Goal: Find specific page/section: Find specific page/section

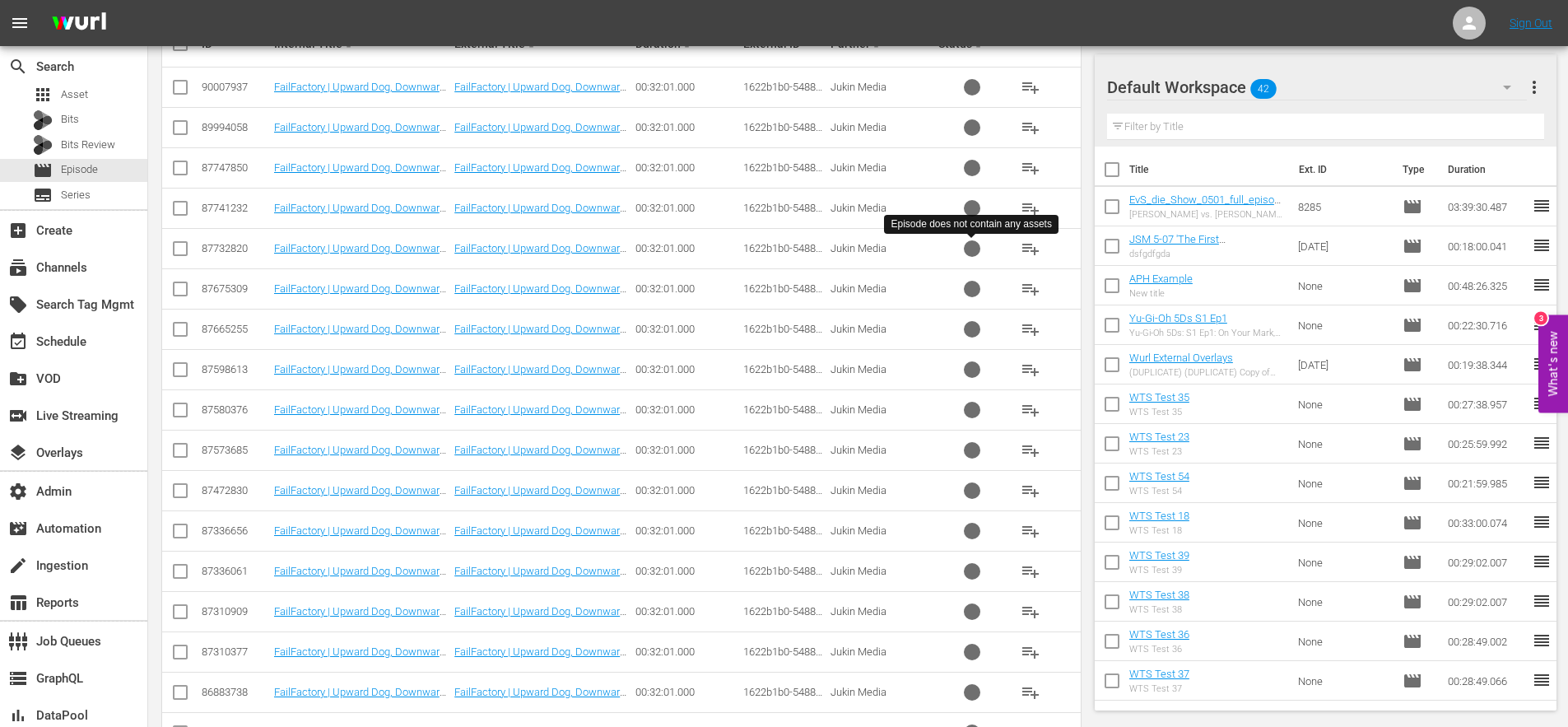
scroll to position [656, 0]
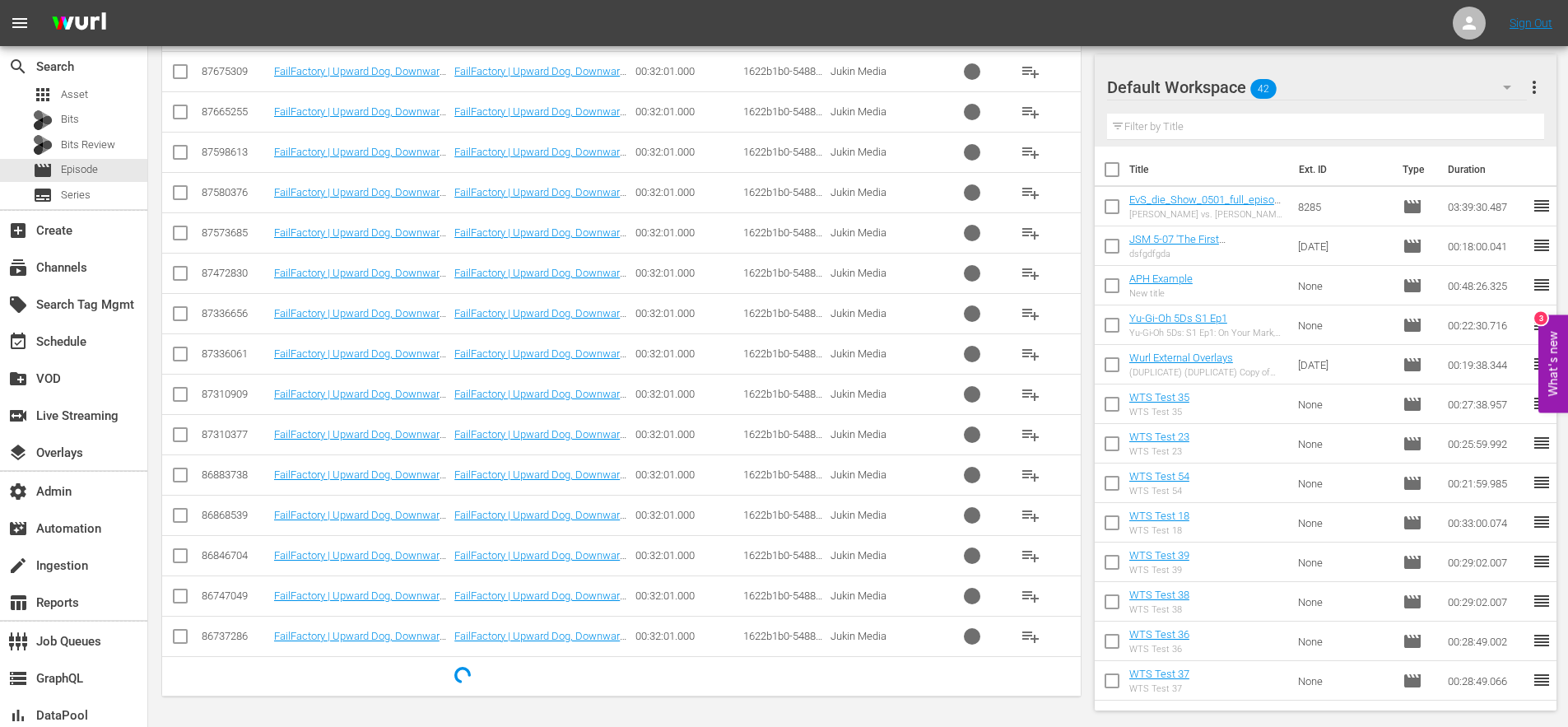
click at [1541, 323] on div "3" at bounding box center [1540, 317] width 13 height 13
click at [1548, 352] on button "What's new 0" at bounding box center [1553, 364] width 29 height 98
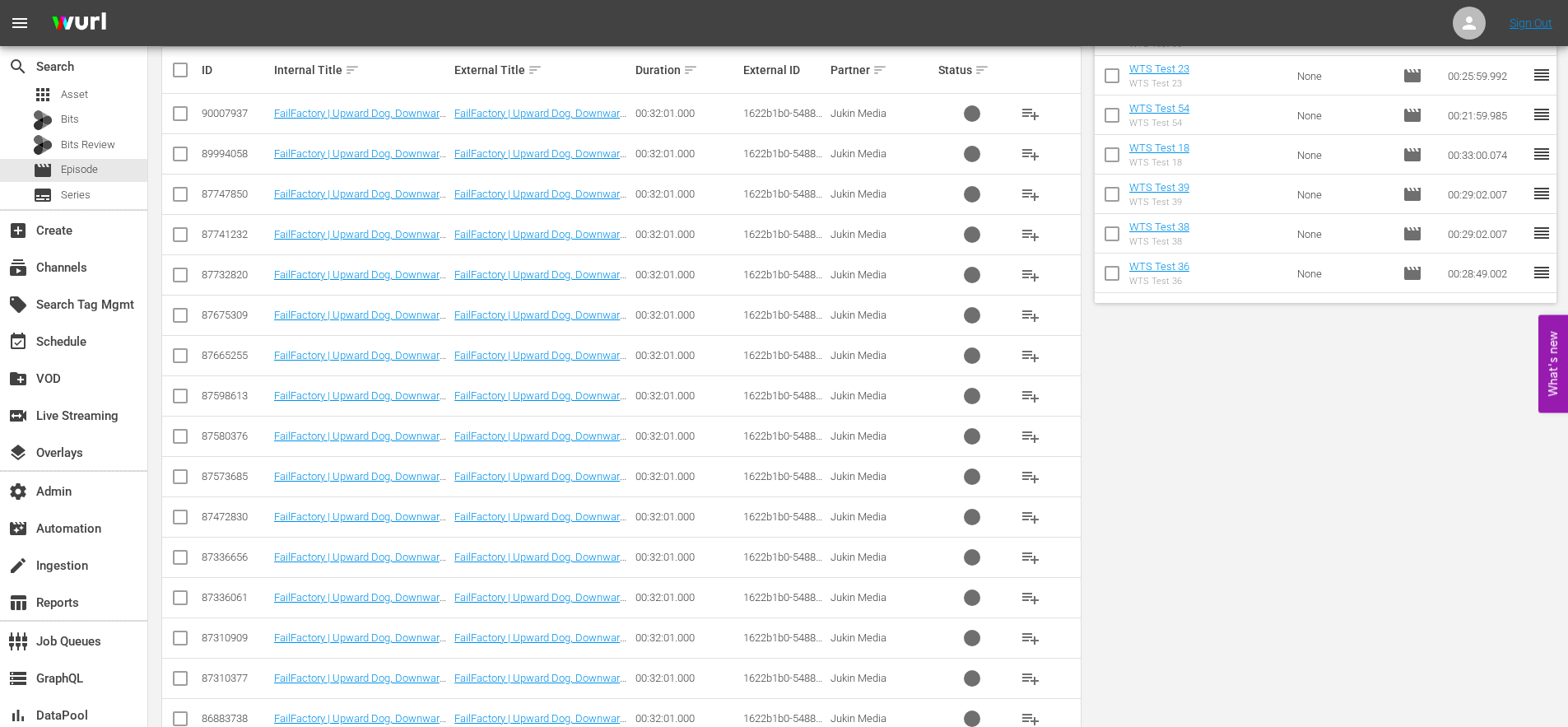
scroll to position [0, 0]
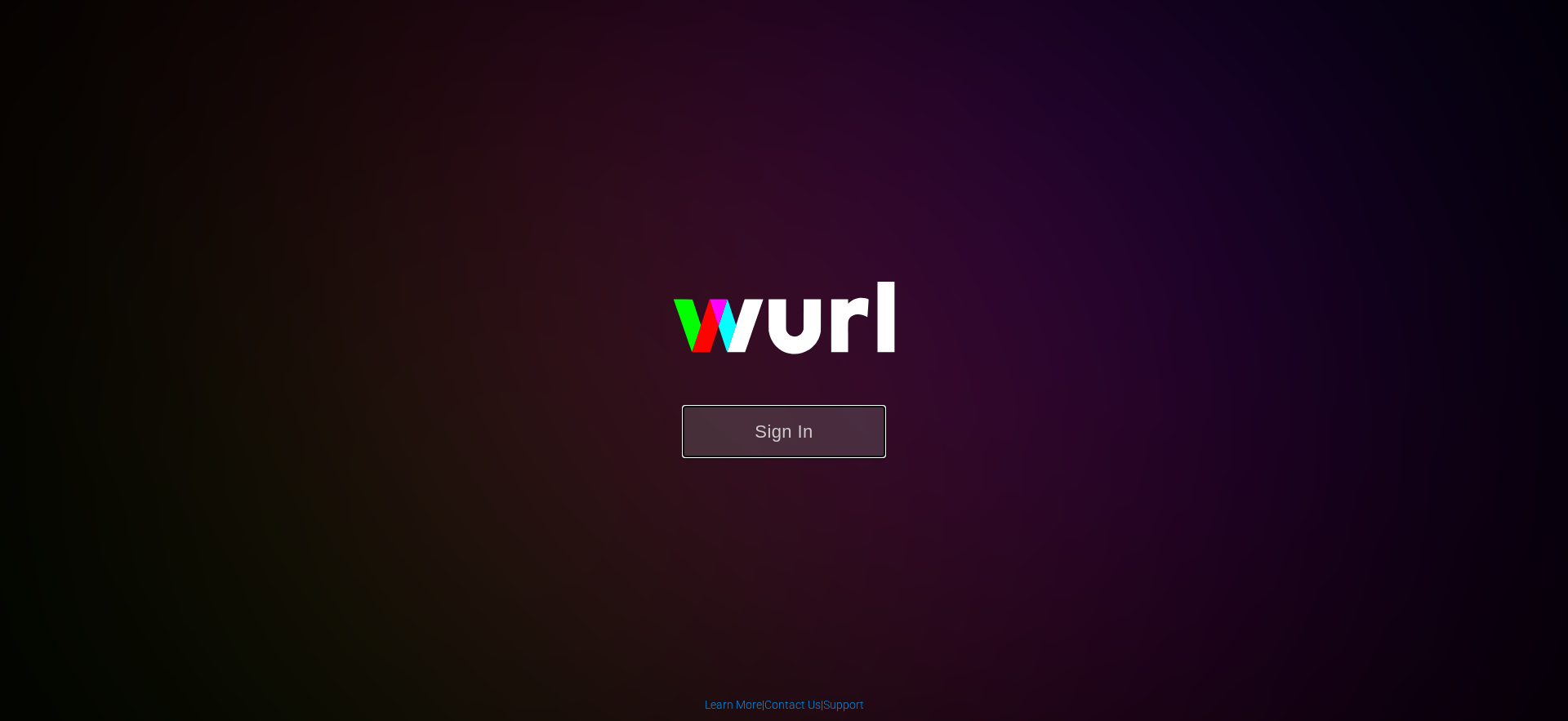
click at [800, 437] on button "Sign In" at bounding box center [783, 431] width 204 height 53
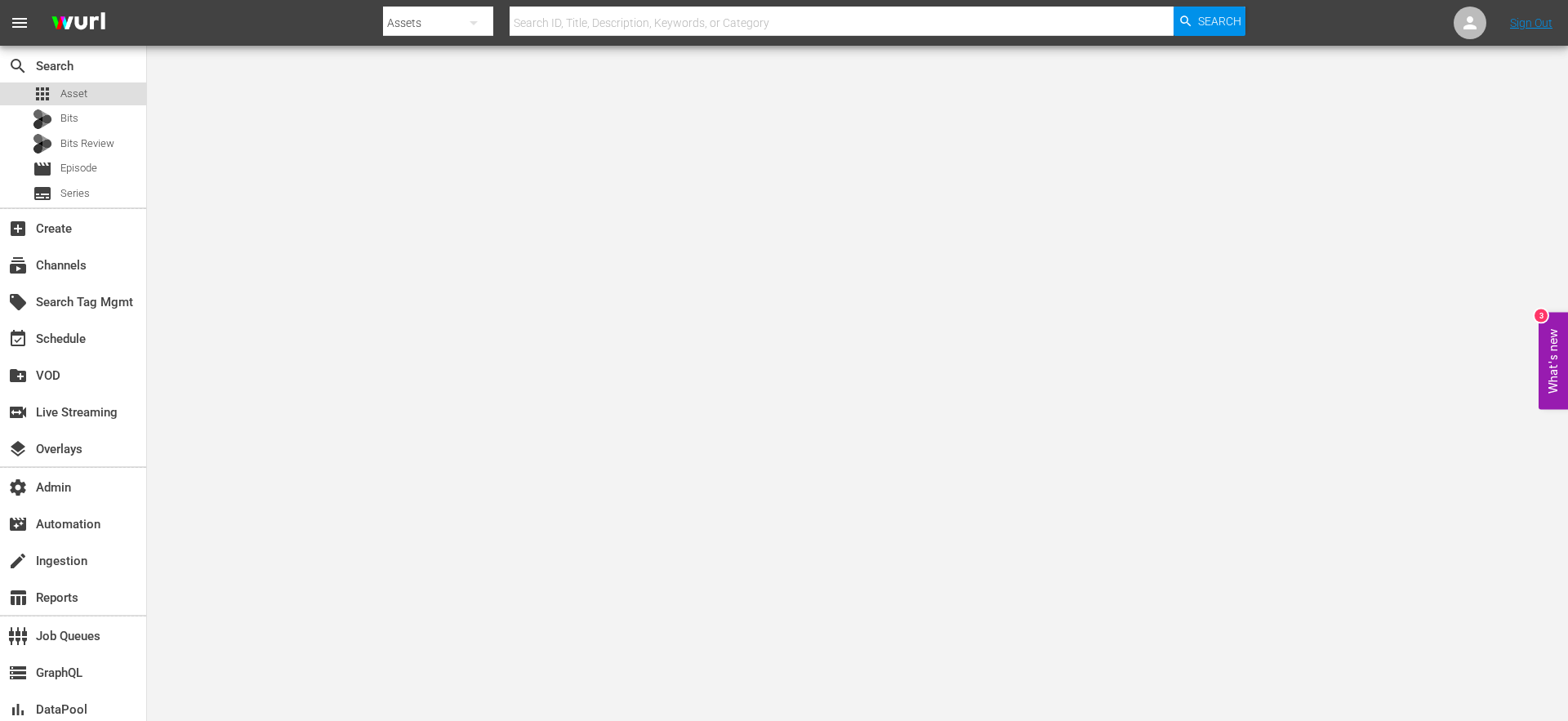
click at [68, 90] on span "Asset" at bounding box center [73, 94] width 27 height 16
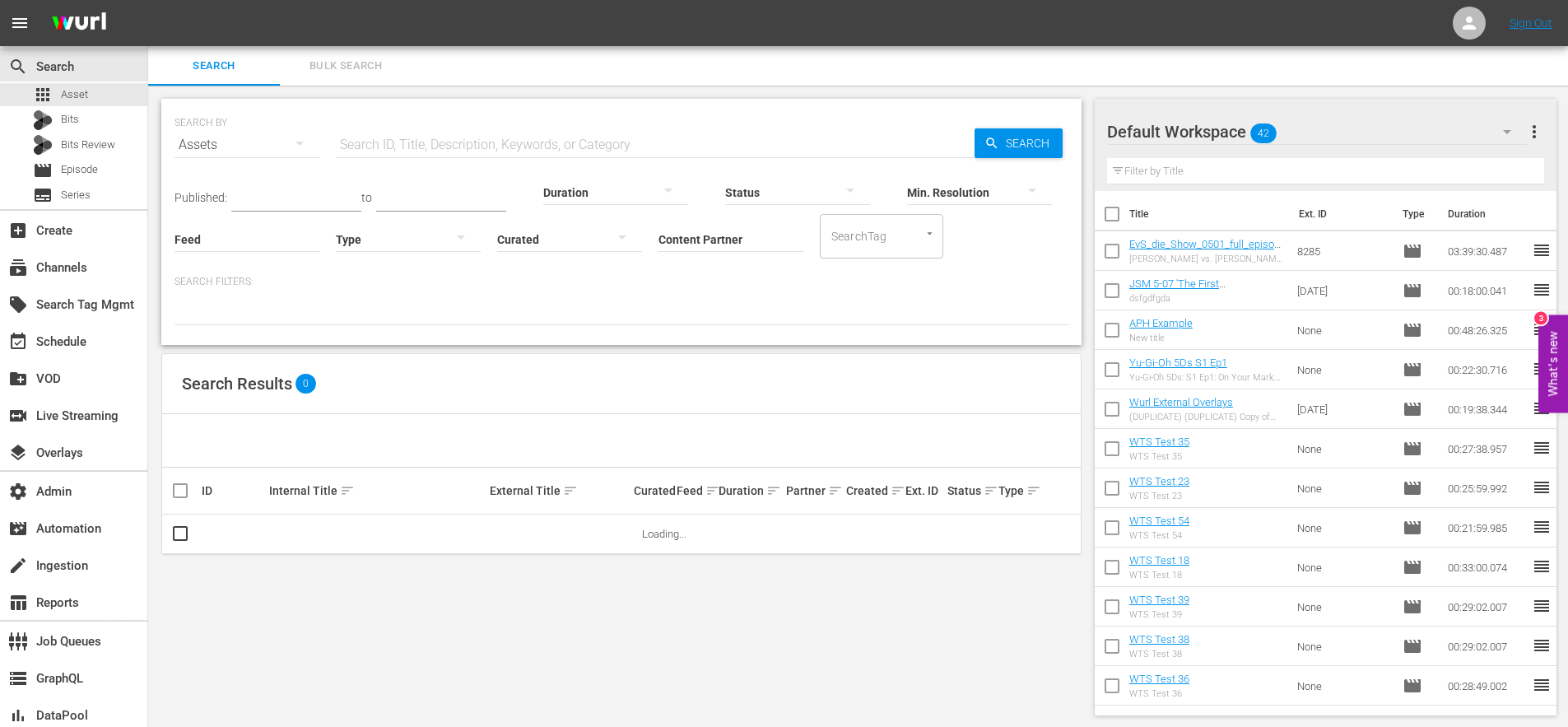
click at [397, 143] on input "text" at bounding box center [655, 144] width 639 height 39
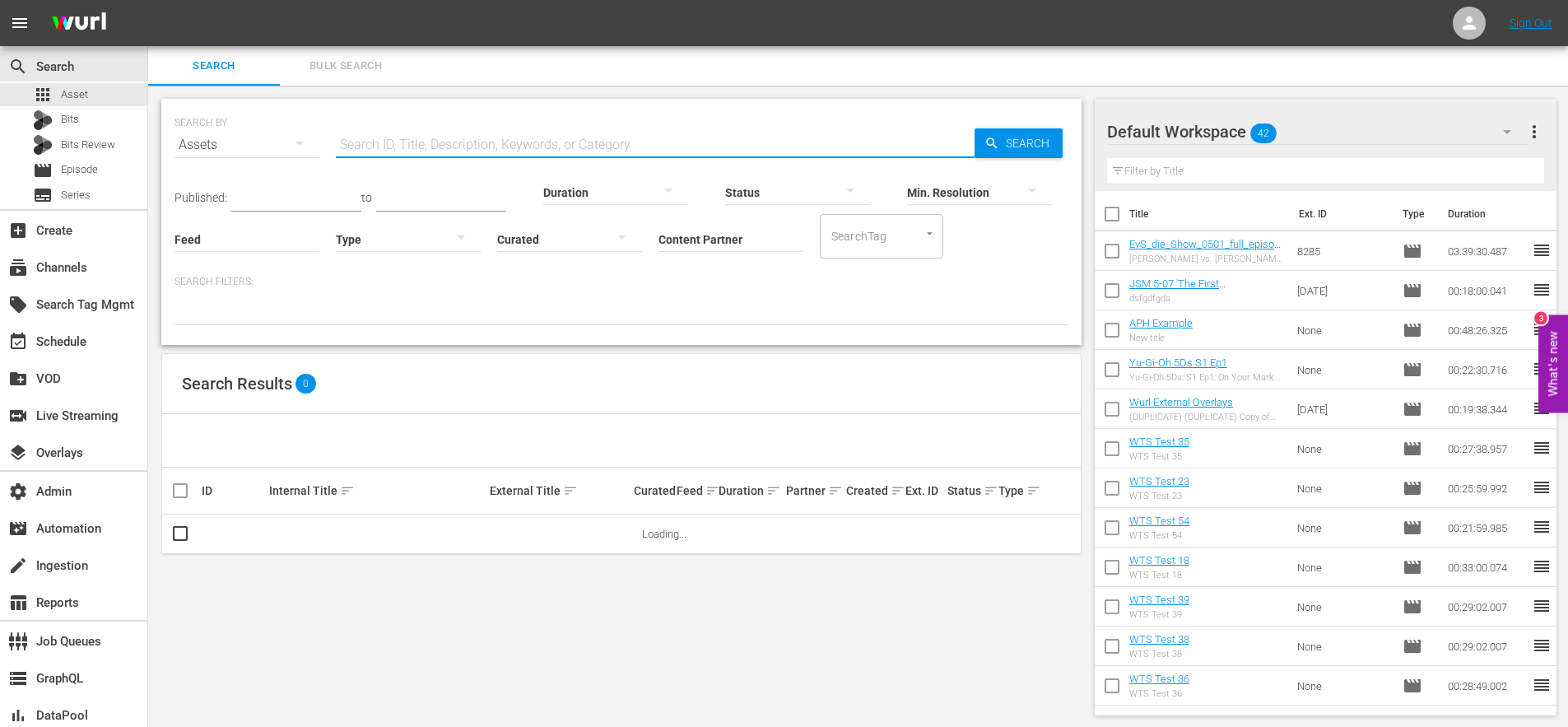
paste input "192841511"
type input "192841511"
click at [1008, 142] on span "Search" at bounding box center [1031, 143] width 63 height 29
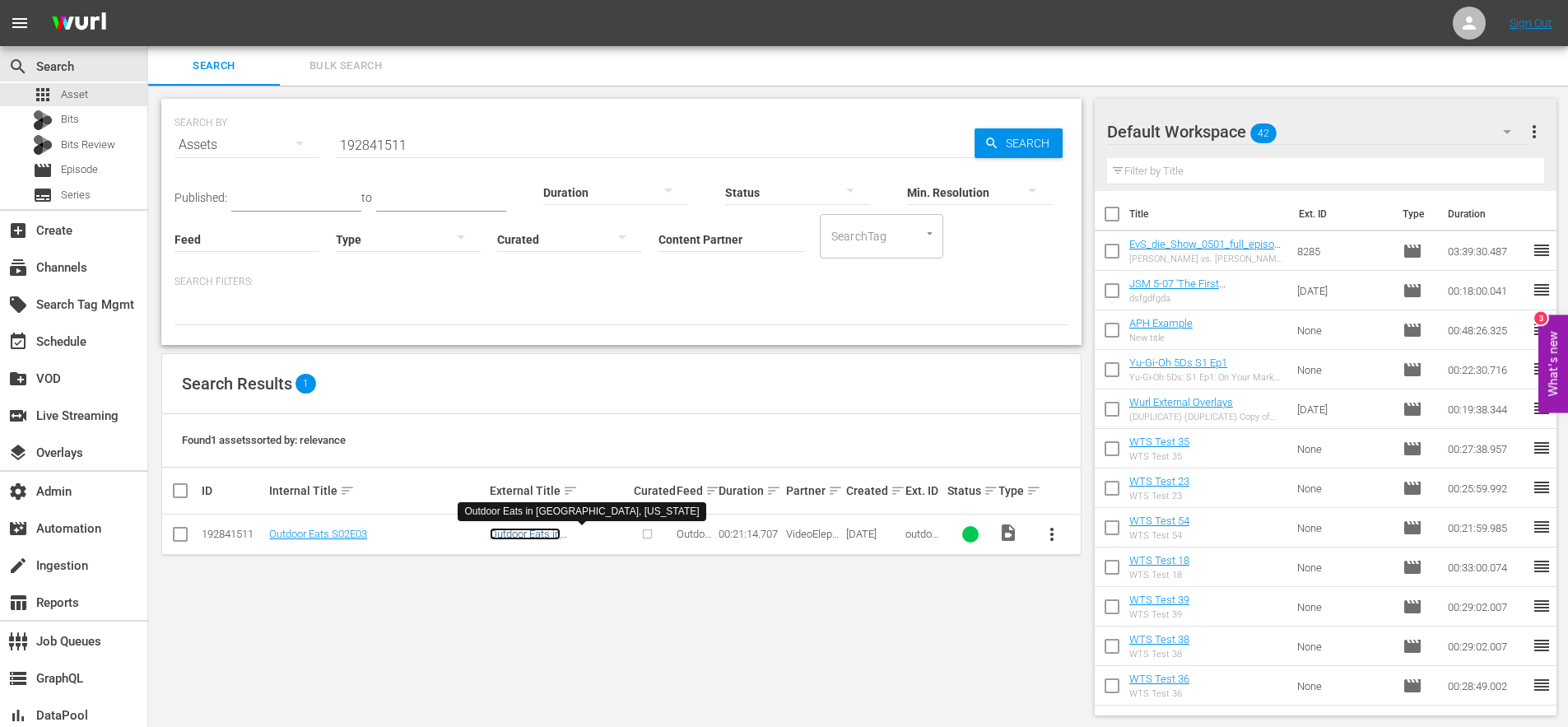
click at [557, 535] on link "Outdoor Eats in Corpus Christi, Texas" at bounding box center [541, 546] width 102 height 37
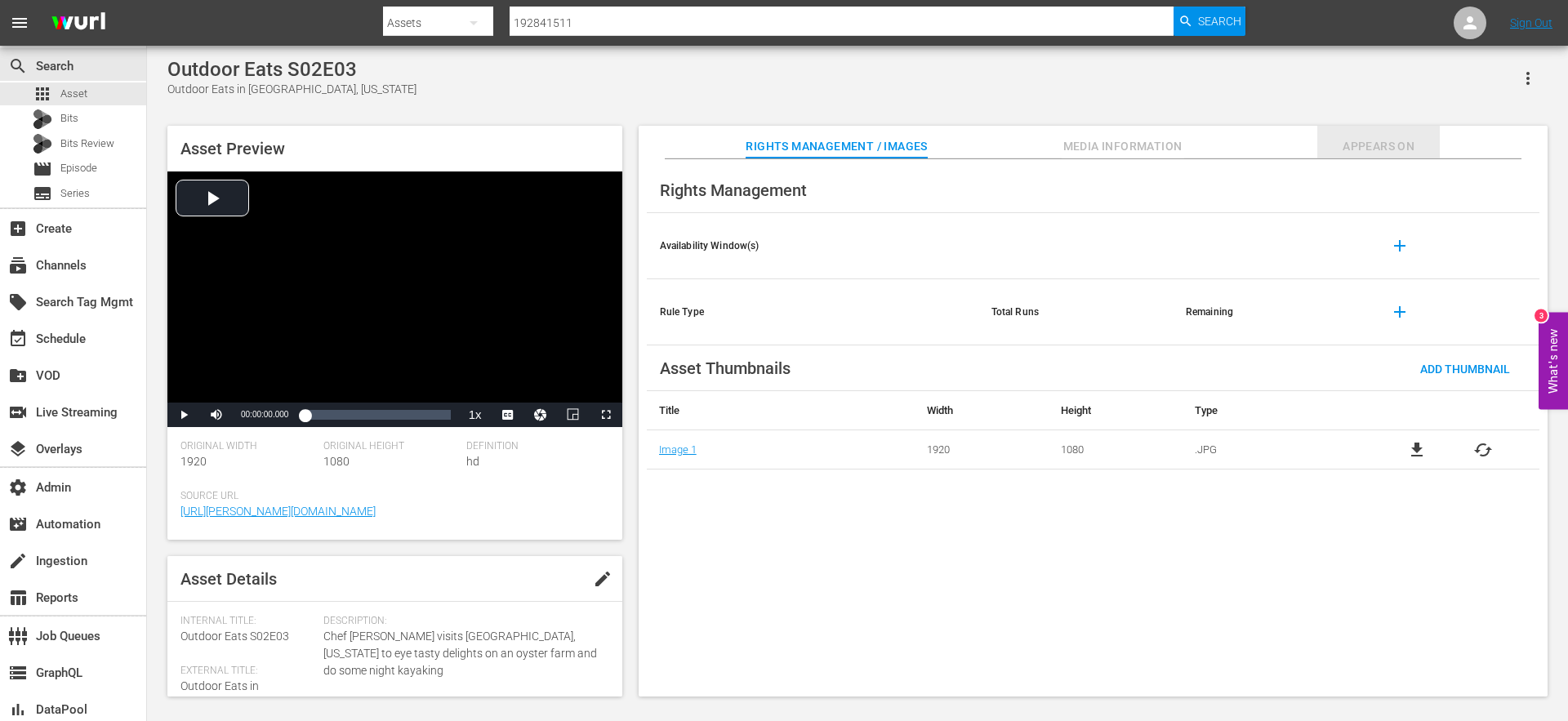
click at [1357, 147] on span "Appears On" at bounding box center [1378, 146] width 123 height 20
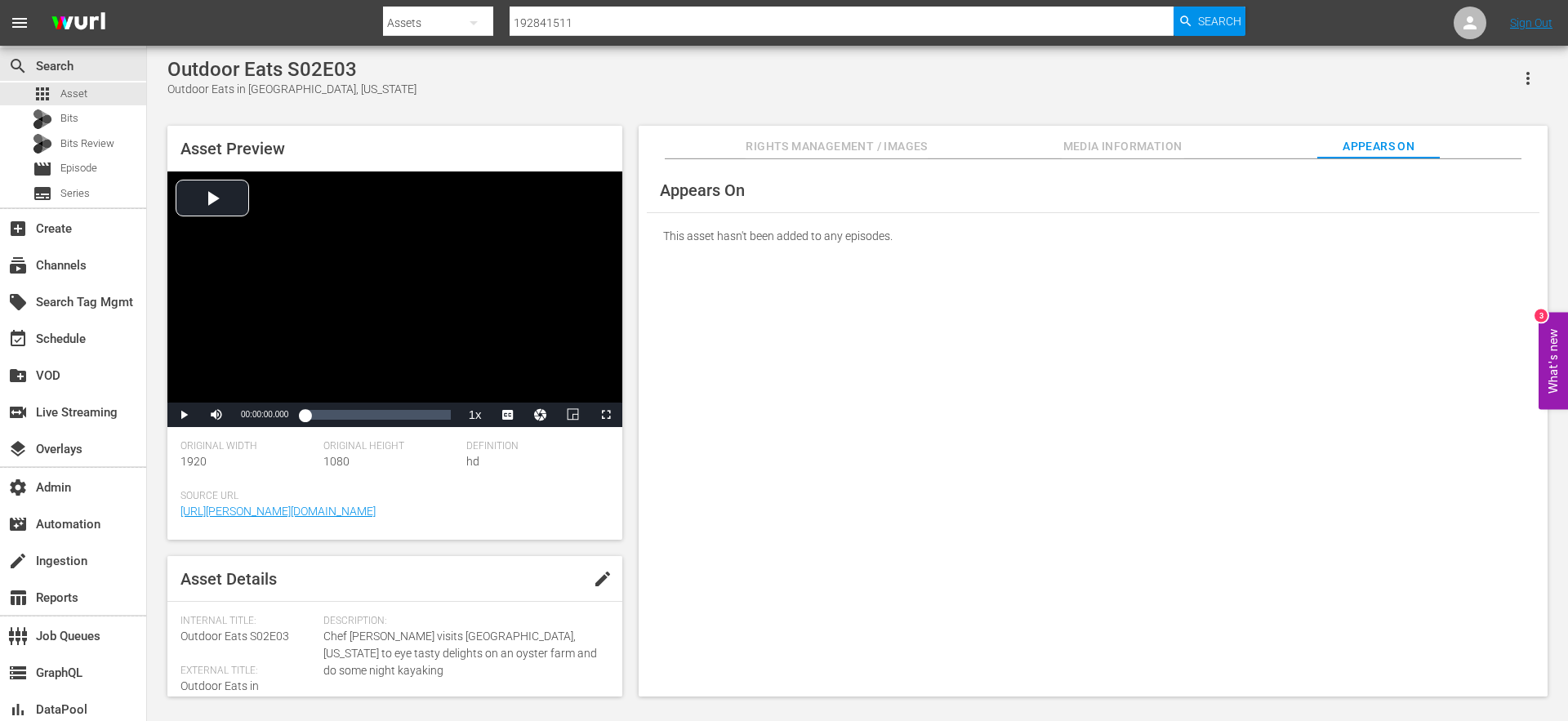
click at [1138, 145] on span "Media Information" at bounding box center [1123, 146] width 123 height 20
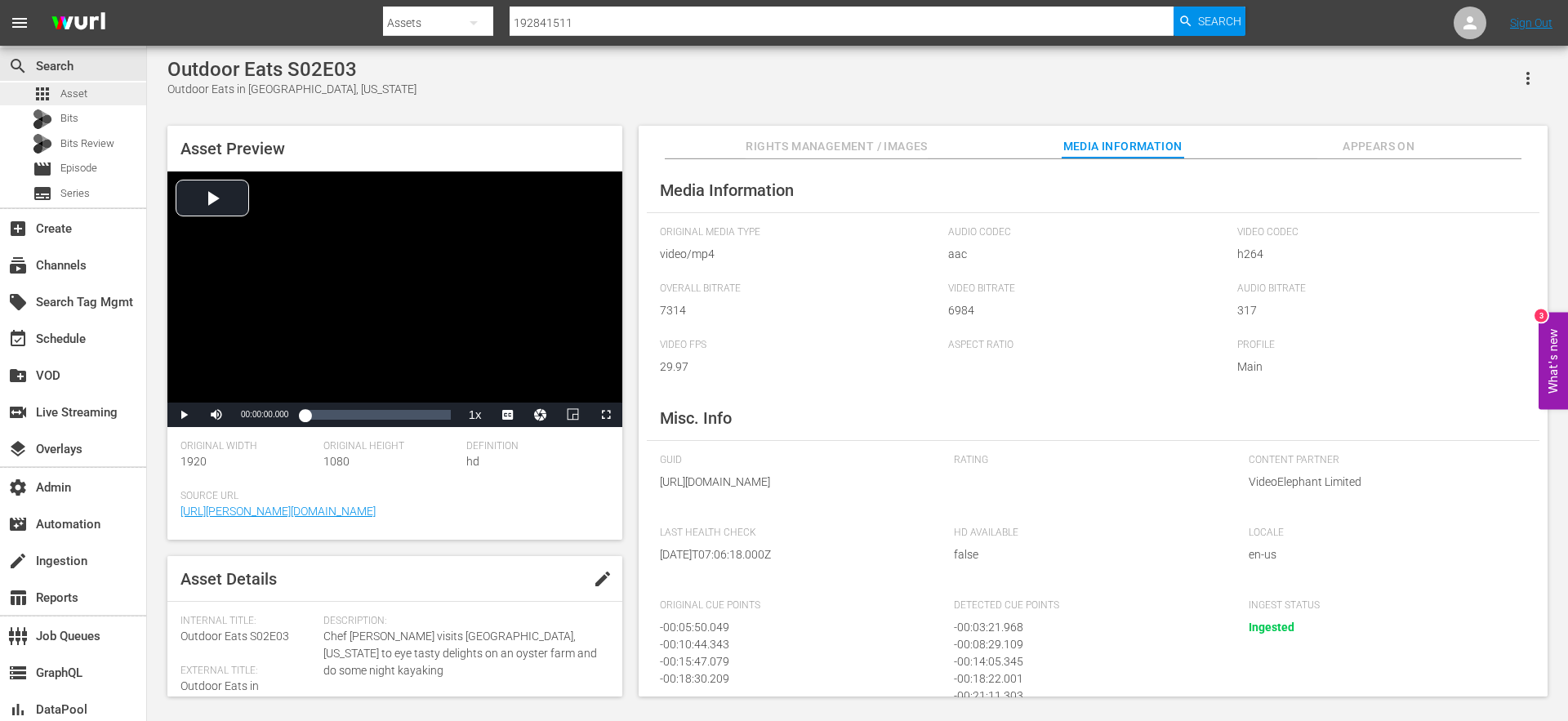
click at [76, 93] on span "Asset" at bounding box center [73, 94] width 27 height 16
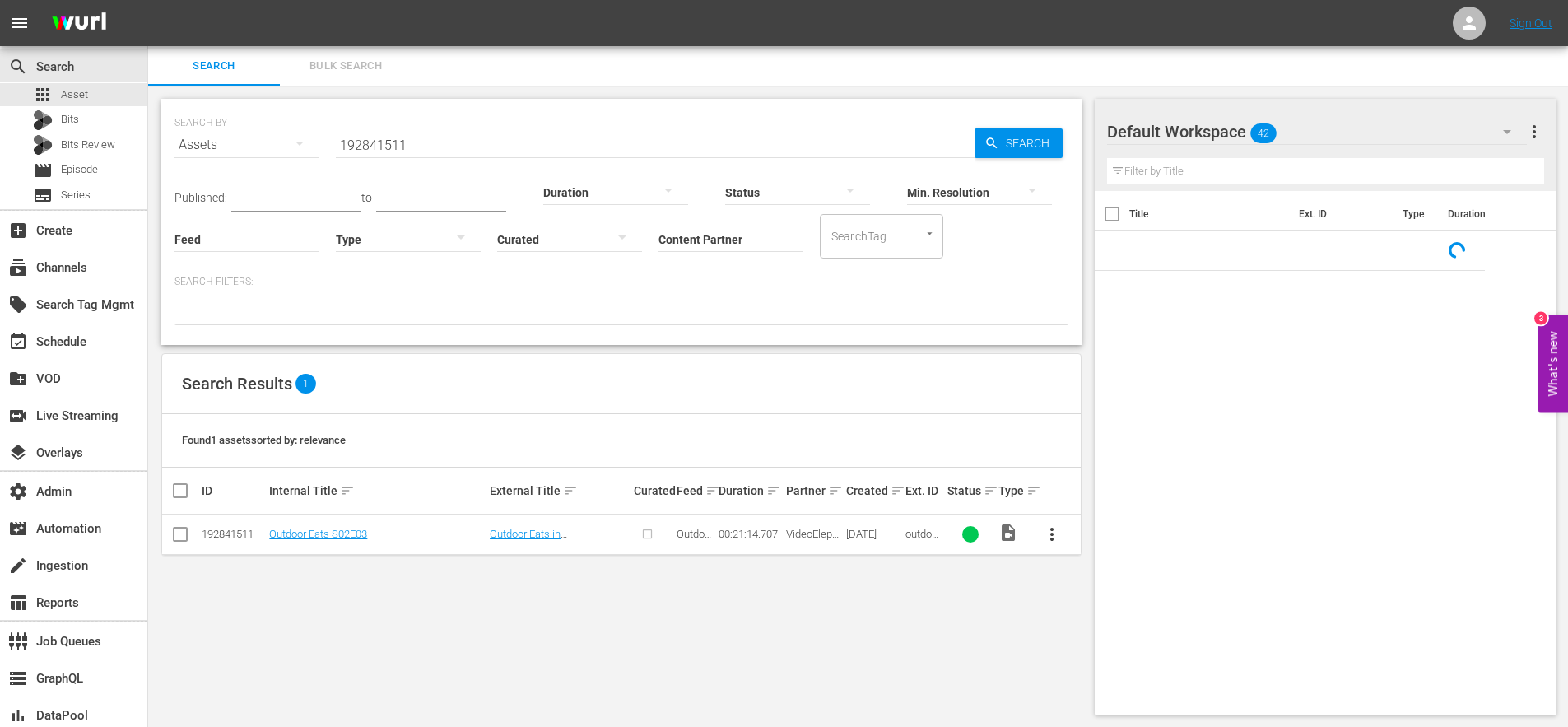
click at [382, 145] on input "192841511" at bounding box center [655, 144] width 639 height 39
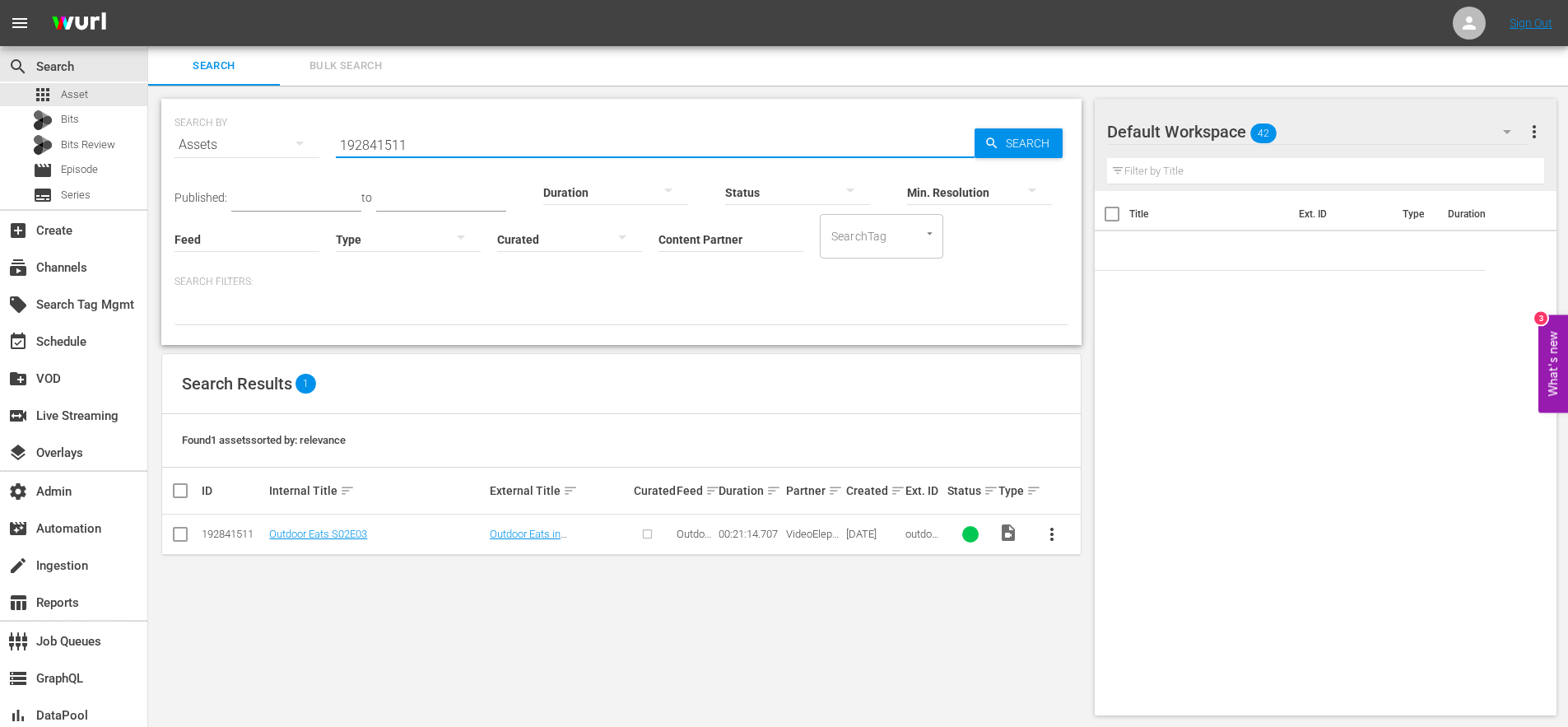
click at [382, 145] on input "192841511" at bounding box center [655, 144] width 639 height 39
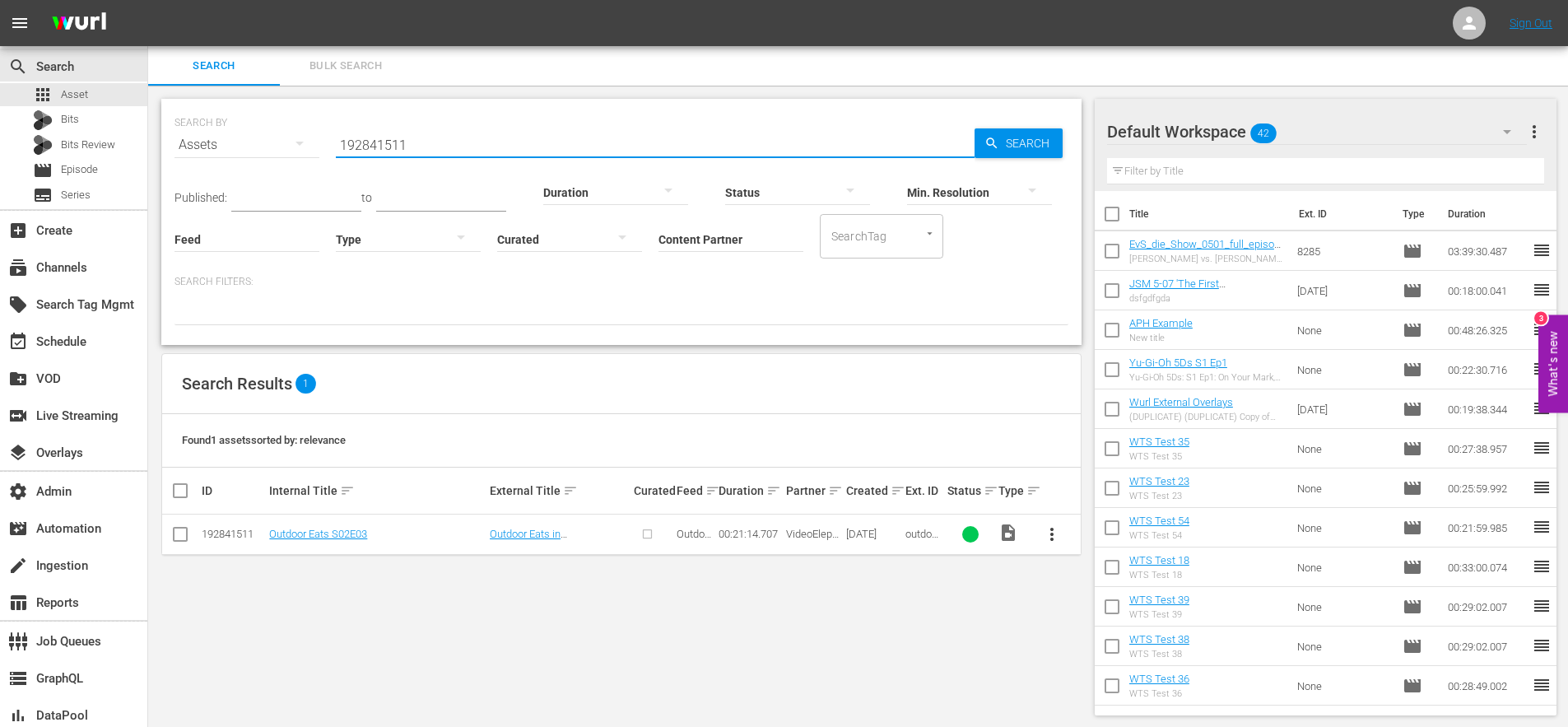
paste input "654514"
type input "192654514"
click at [1032, 135] on span "Search" at bounding box center [1031, 143] width 63 height 29
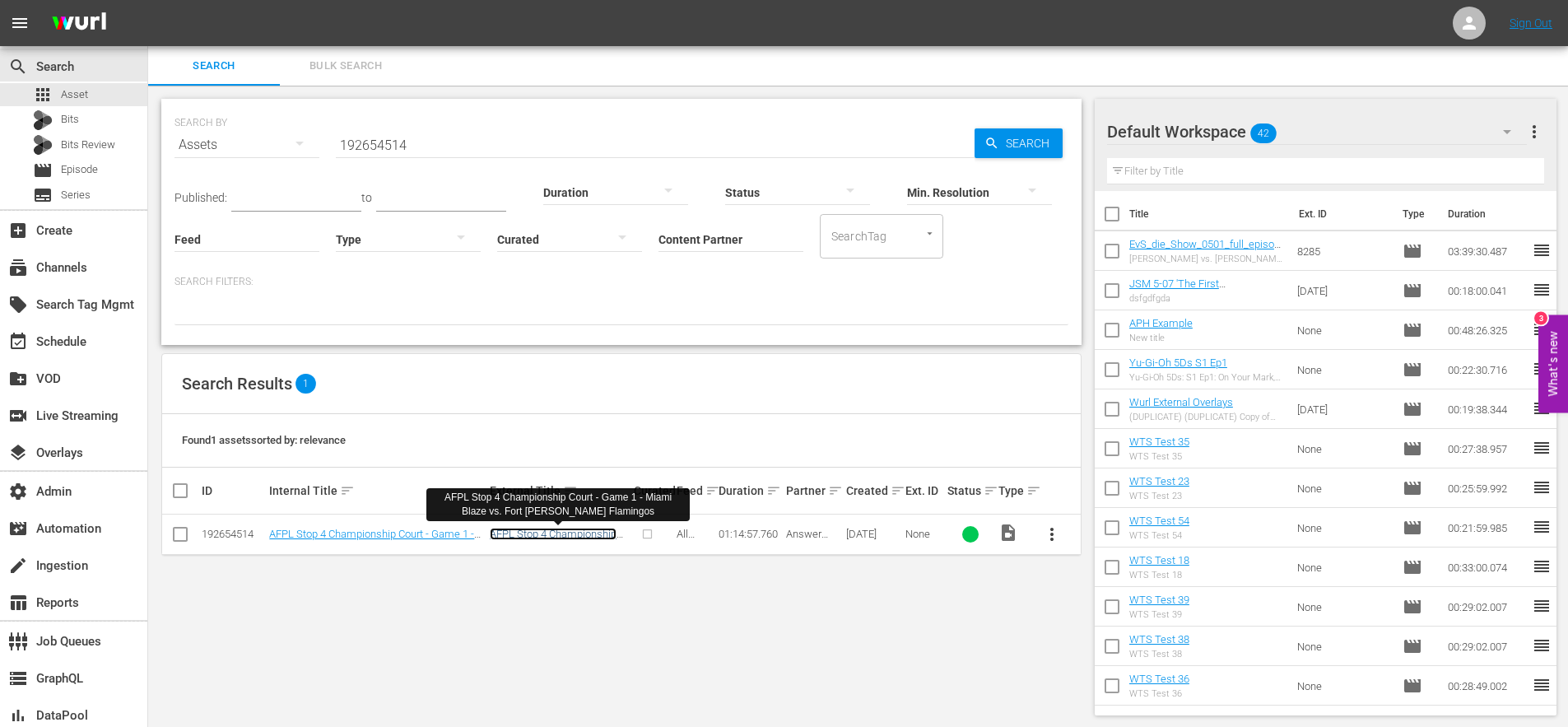
click at [559, 535] on link "AFPL Stop 4 Championship Court - Game 1 - Miami Blaze vs. Fort Myers Flamingos" at bounding box center [558, 551] width 135 height 49
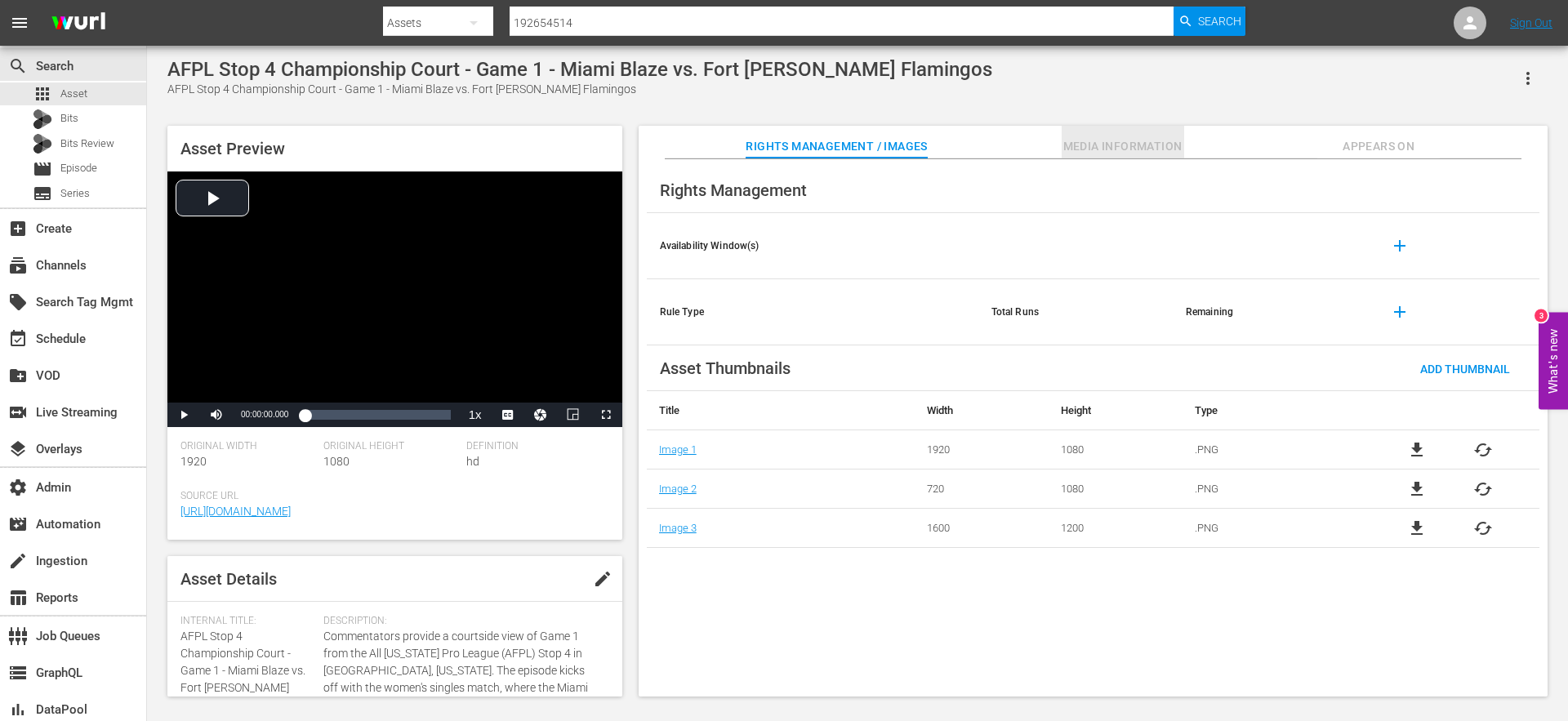
click at [1099, 150] on span "Media Information" at bounding box center [1123, 146] width 123 height 20
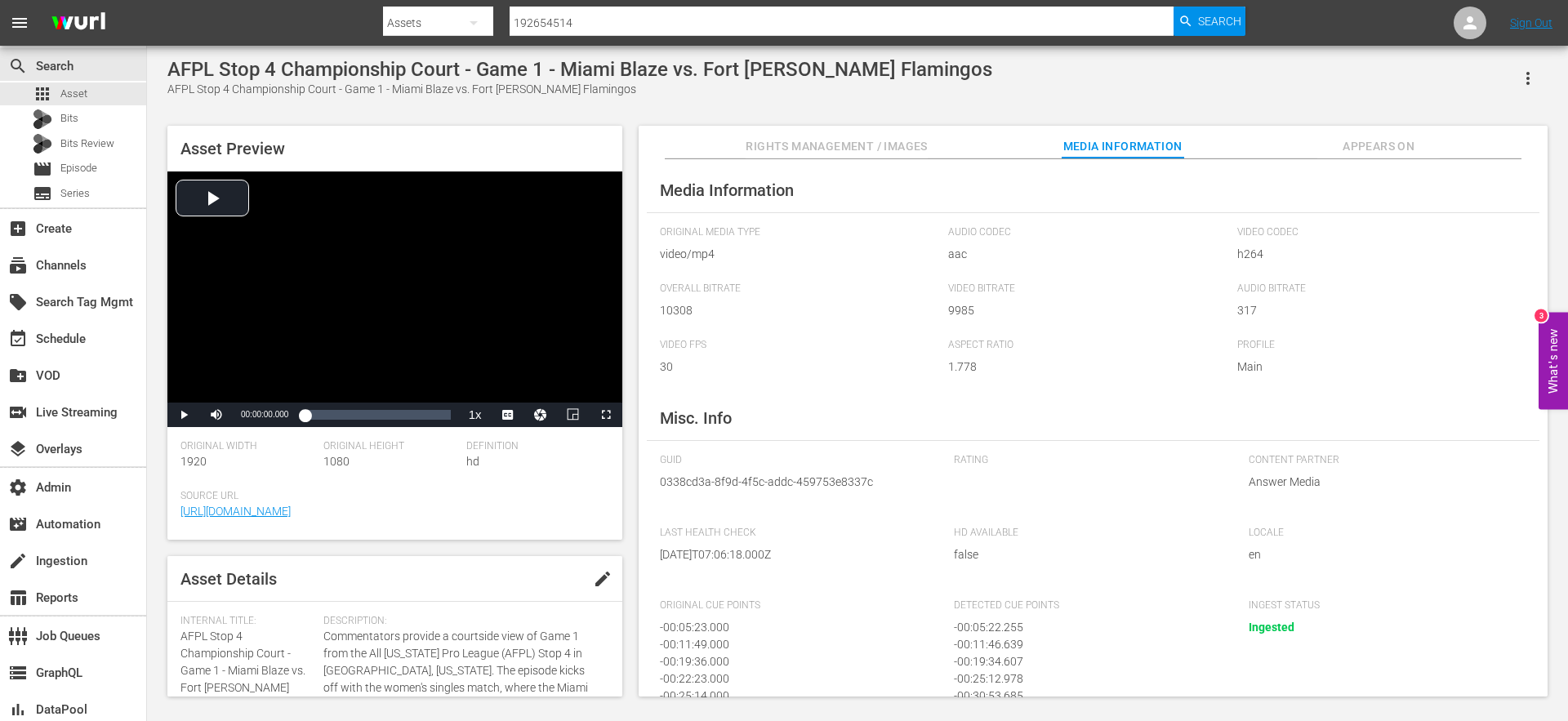
click at [1354, 145] on span "Appears On" at bounding box center [1378, 146] width 123 height 20
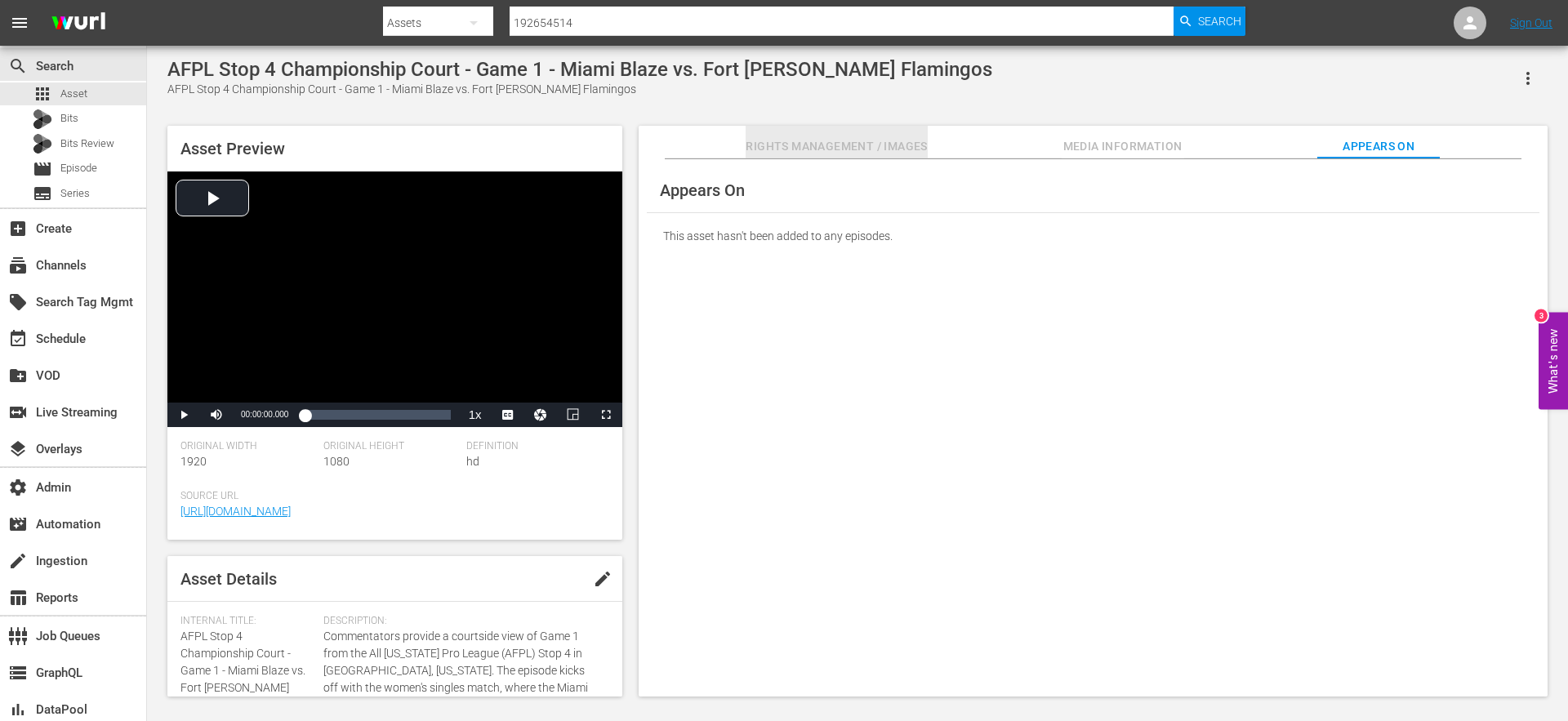
click at [826, 148] on span "Rights Management / Images" at bounding box center [835, 146] width 181 height 20
